Goal: Task Accomplishment & Management: Use online tool/utility

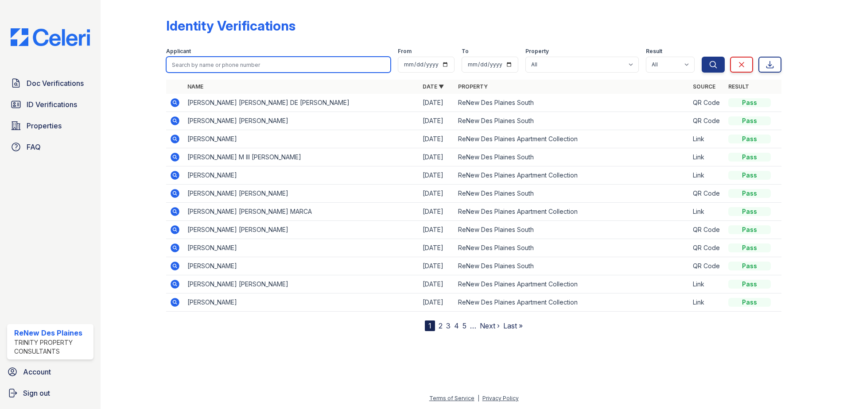
click at [204, 58] on input "search" at bounding box center [278, 65] width 224 height 16
type input "e"
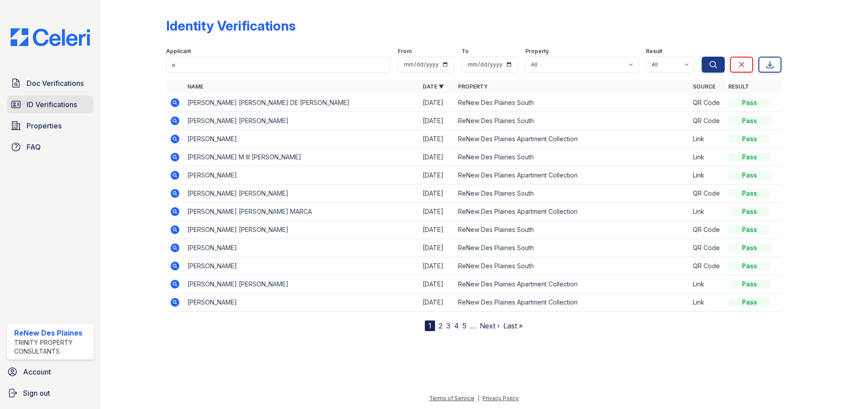
click at [55, 105] on span "ID Verifications" at bounding box center [52, 104] width 50 height 11
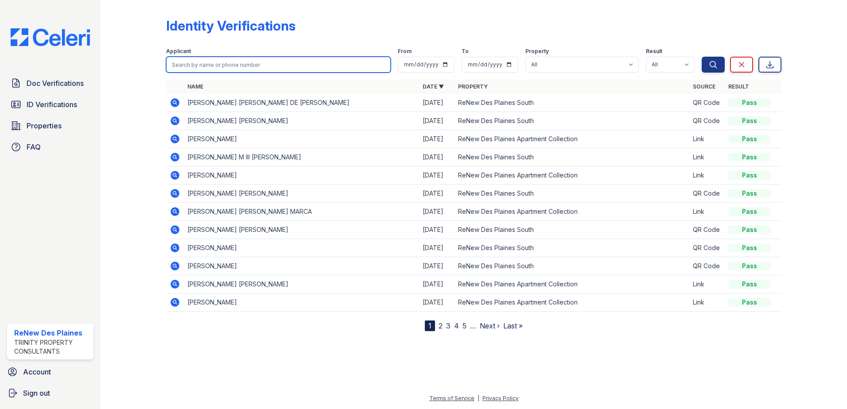
click at [188, 65] on input "search" at bounding box center [278, 65] width 224 height 16
type input "[PERSON_NAME]"
click at [701, 57] on button "Search" at bounding box center [712, 65] width 23 height 16
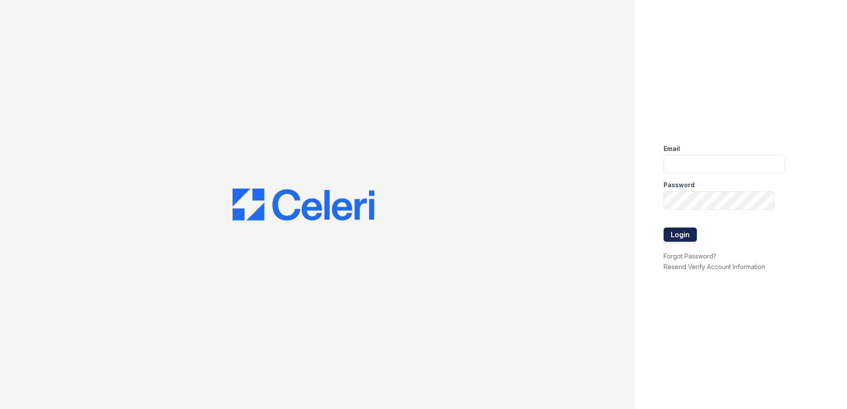
type input "renewdesplaines@trinity-pm.com"
click at [683, 237] on button "Login" at bounding box center [679, 235] width 33 height 14
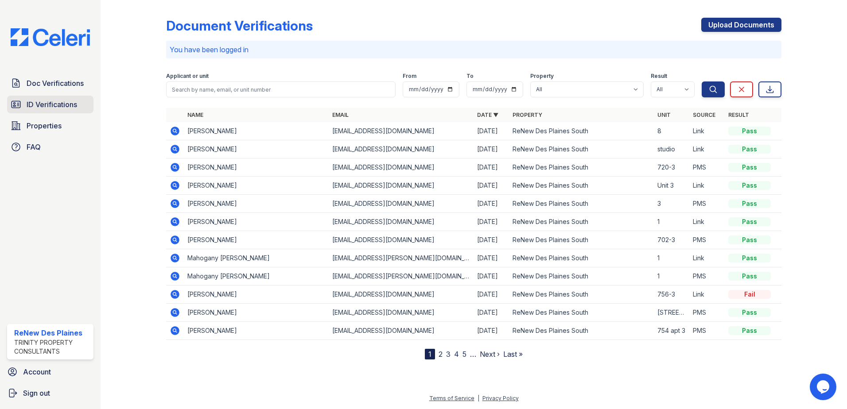
click at [65, 104] on span "ID Verifications" at bounding box center [52, 104] width 50 height 11
